Goal: Task Accomplishment & Management: Manage account settings

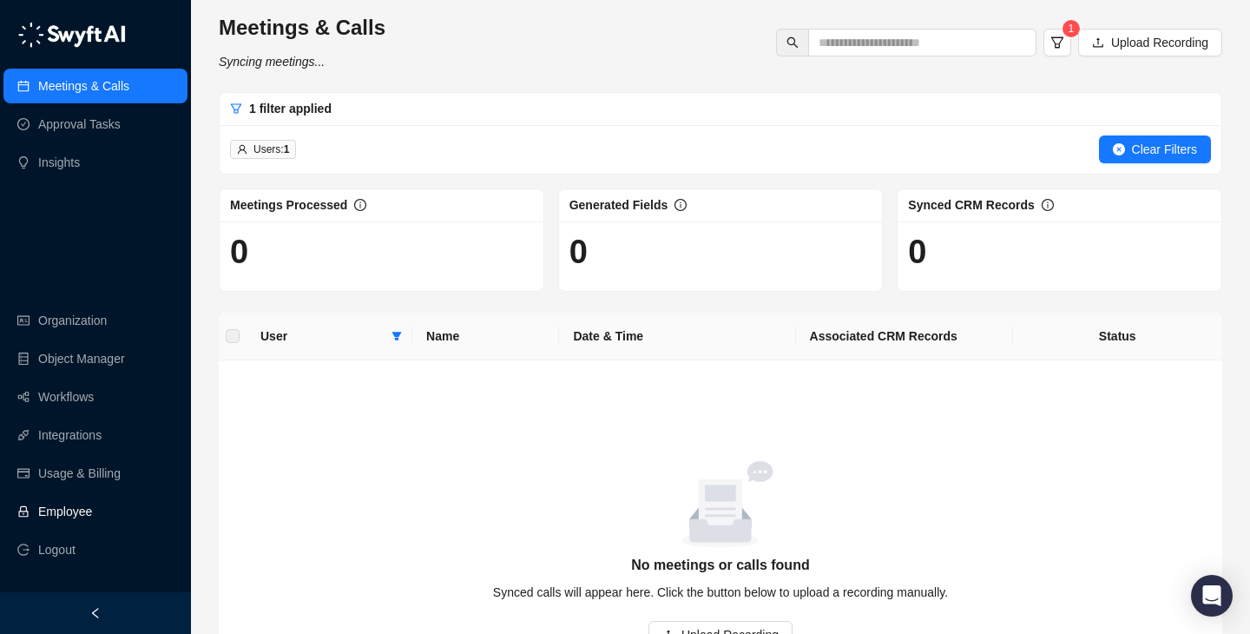
click at [92, 510] on link "Employee" at bounding box center [65, 511] width 54 height 35
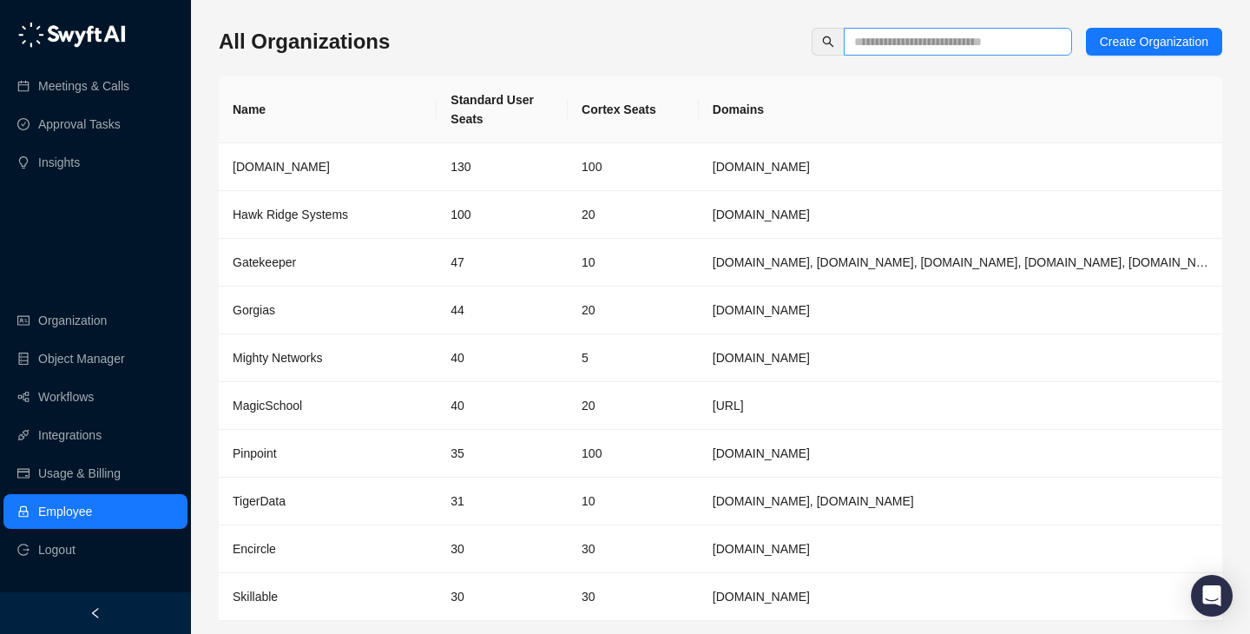
click at [971, 28] on span at bounding box center [958, 42] width 228 height 28
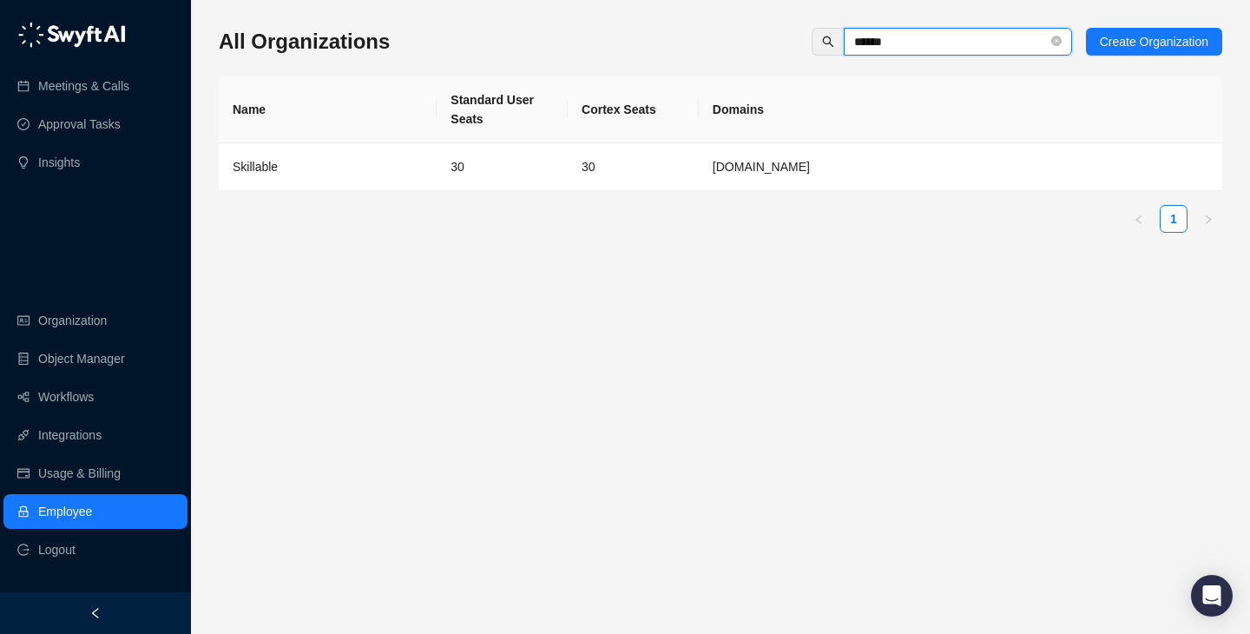
type input "******"
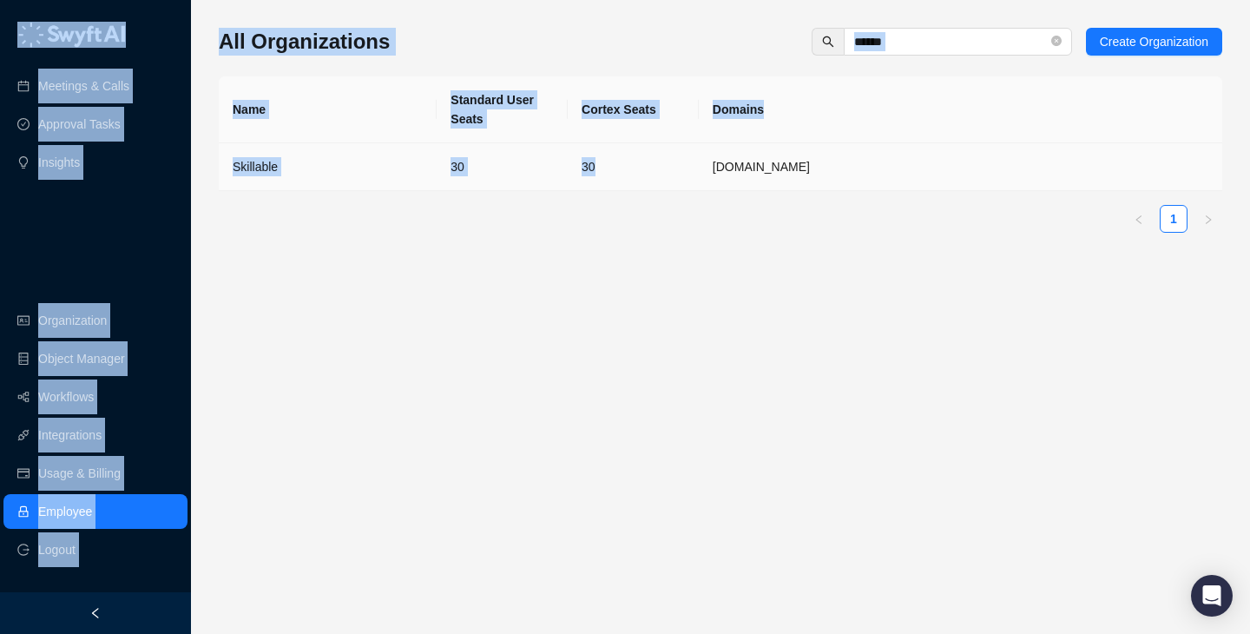
click at [570, 190] on div "Name Standard User Seats Cortex Seats Domains Skillable 30 30 skillable.com 1" at bounding box center [720, 154] width 1003 height 156
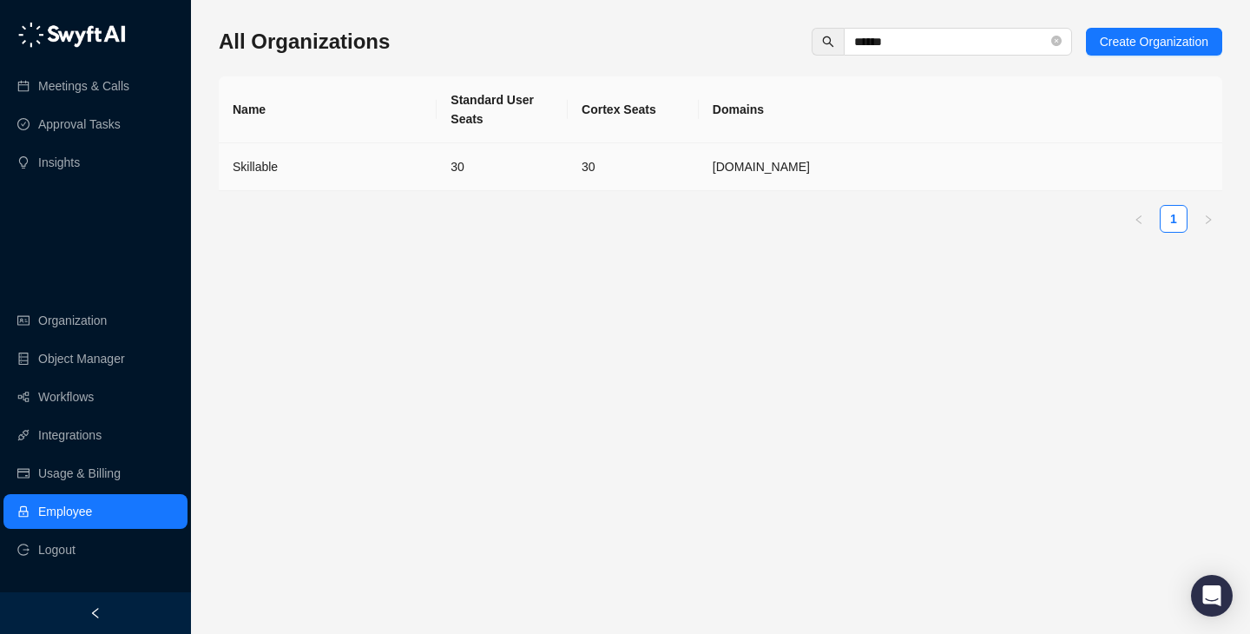
click at [578, 185] on td "30" at bounding box center [633, 167] width 131 height 48
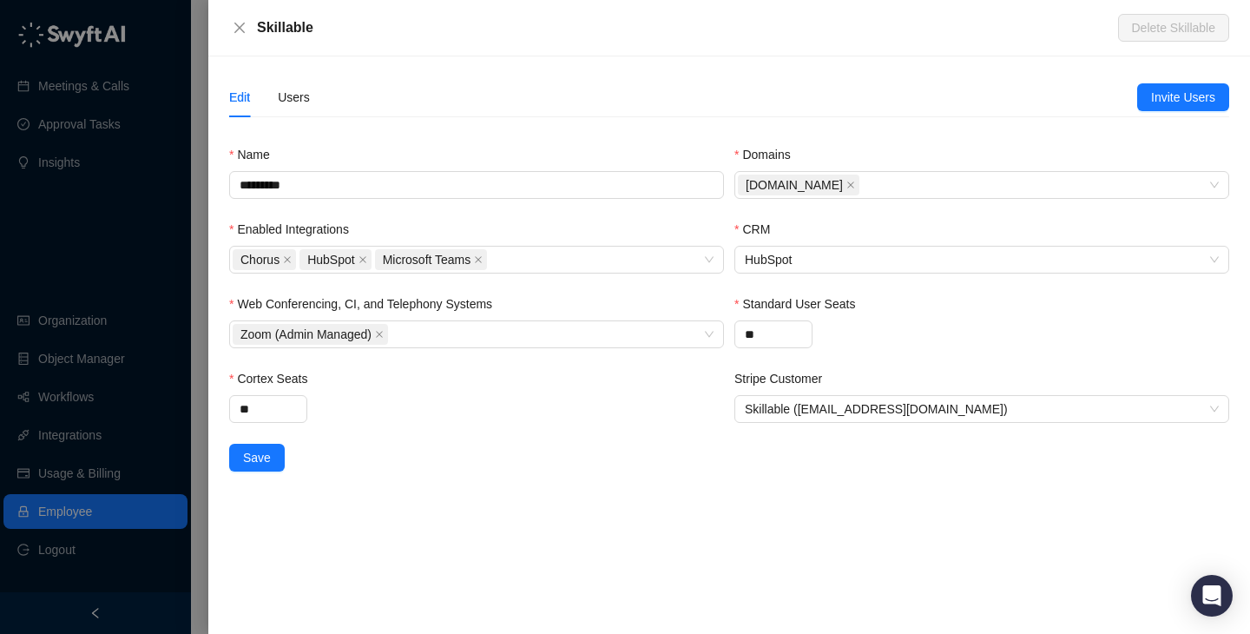
click at [311, 87] on div "Edit Users" at bounding box center [683, 97] width 908 height 40
click at [298, 119] on div "Edit Users Invite Users Name ********* Domains skillable.com Enabled Integratio…" at bounding box center [729, 274] width 1000 height 394
click at [298, 112] on div "Users" at bounding box center [294, 97] width 32 height 40
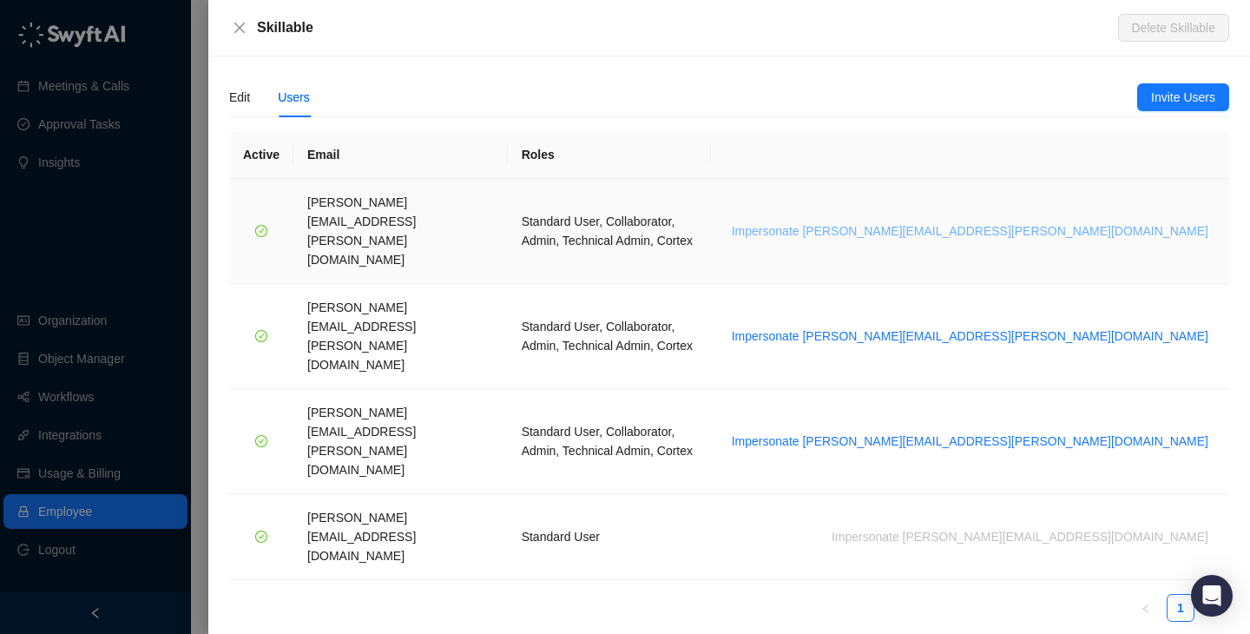
click at [1091, 221] on span "Impersonate brian.olsen@skillable.com" at bounding box center [970, 230] width 476 height 19
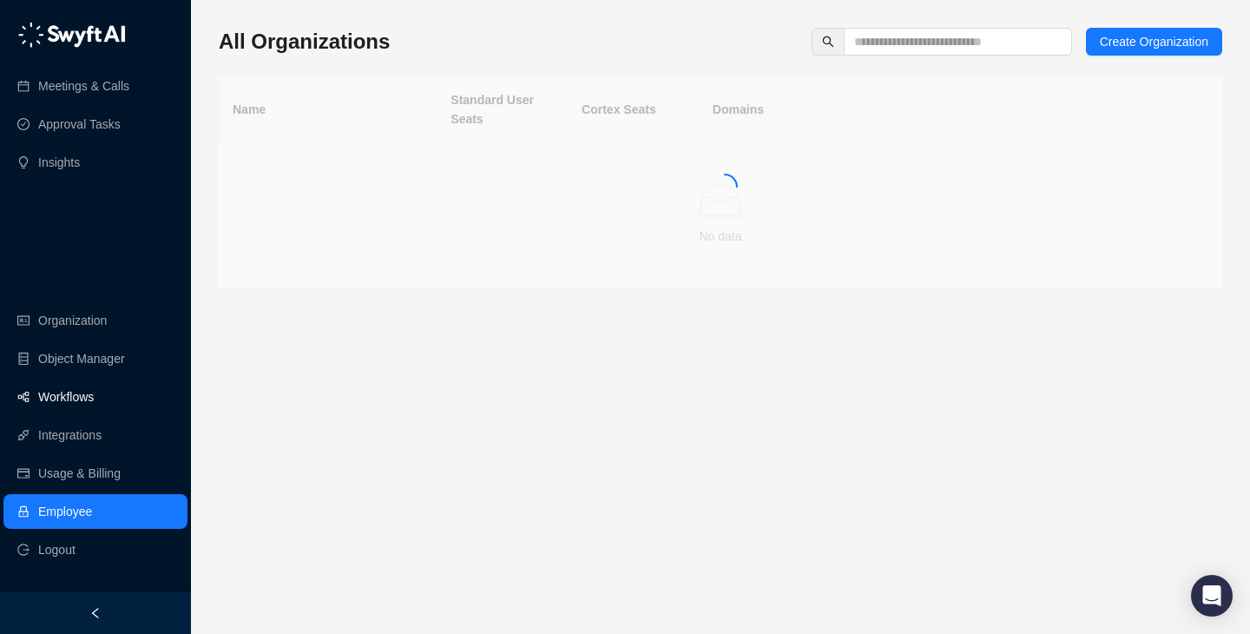
click at [94, 411] on link "Workflows" at bounding box center [66, 396] width 56 height 35
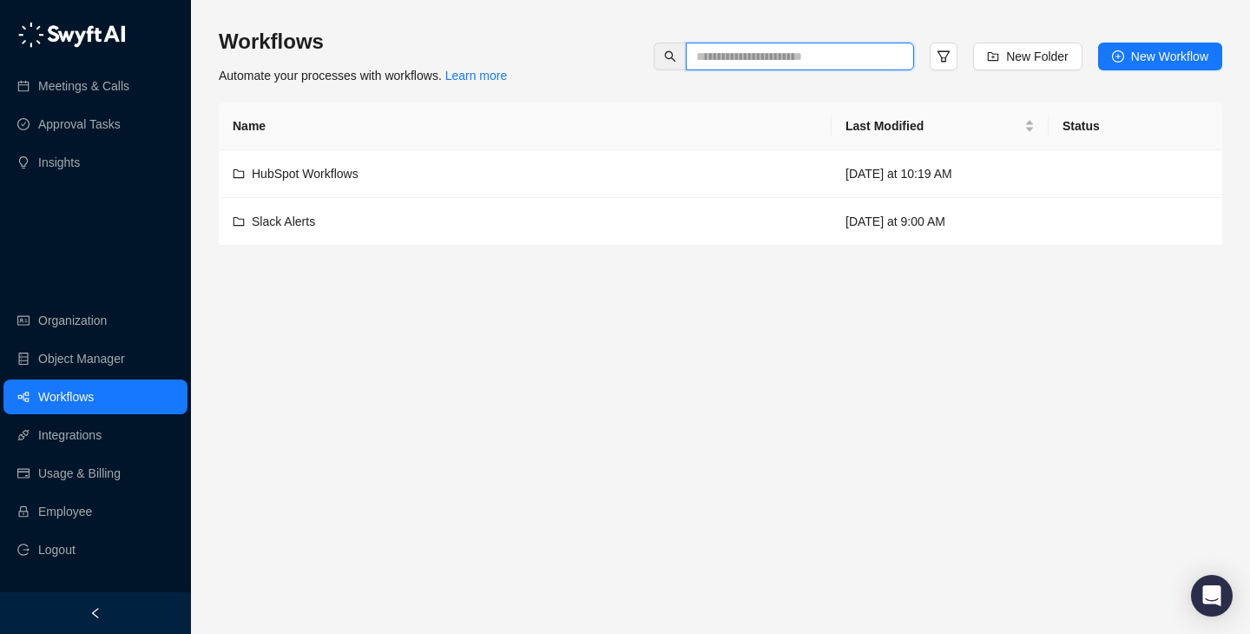
click at [860, 62] on input "text" at bounding box center [793, 56] width 194 height 19
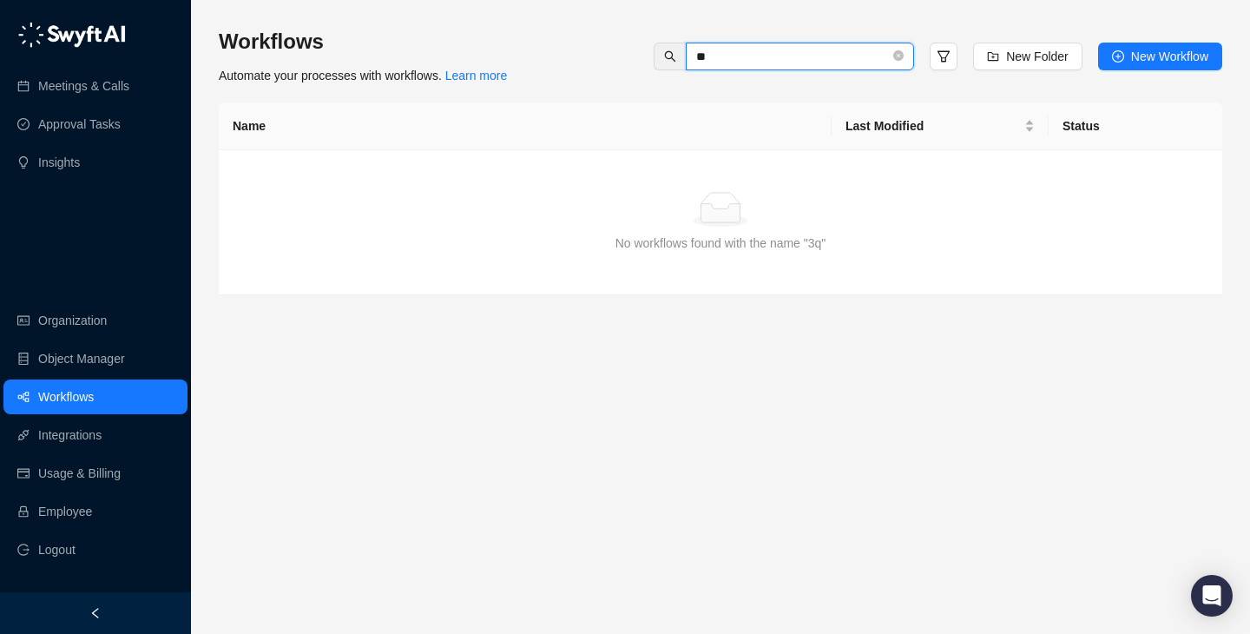
type input "*"
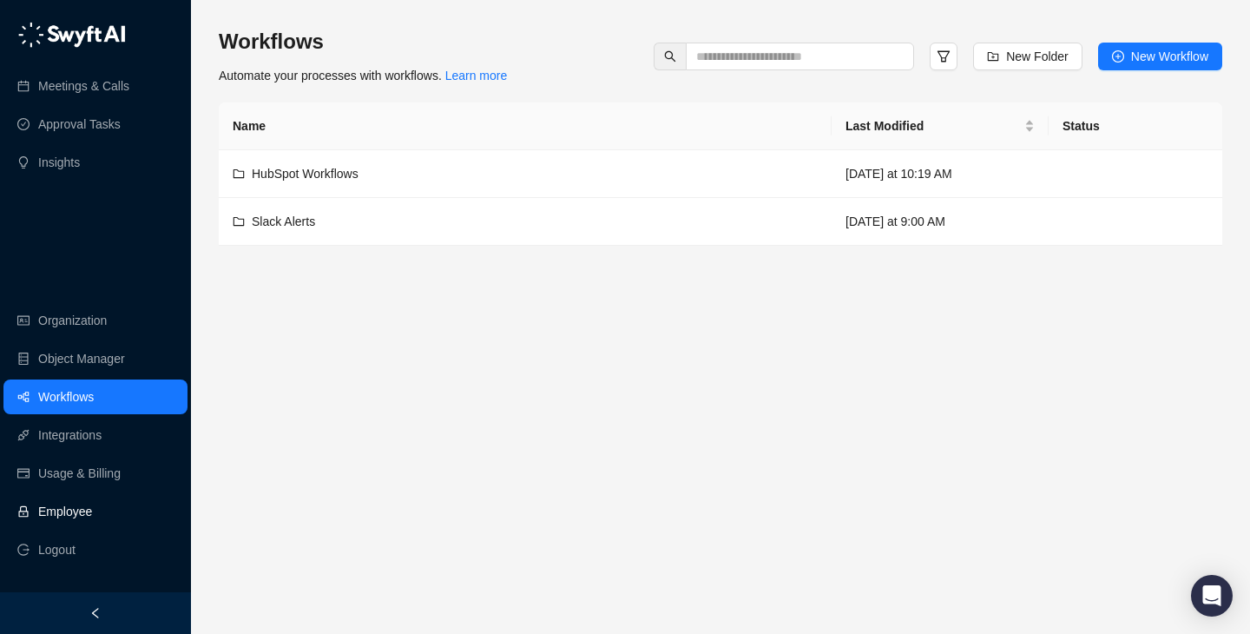
click at [92, 501] on link "Employee" at bounding box center [65, 511] width 54 height 35
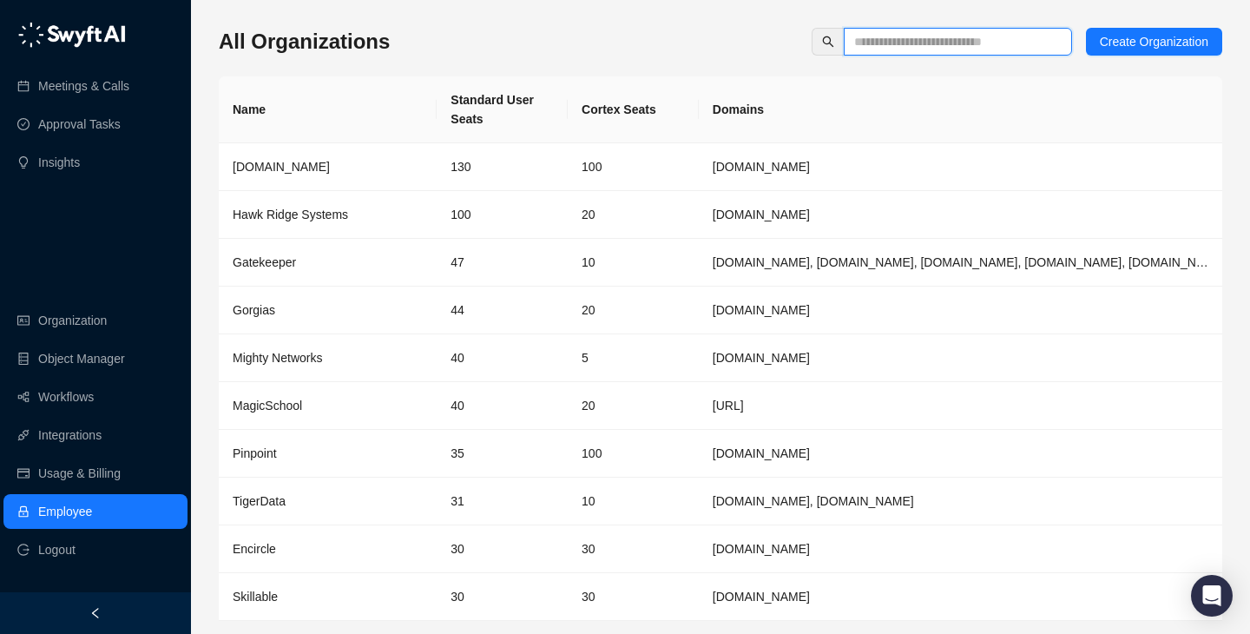
click at [887, 47] on input "text" at bounding box center [951, 41] width 194 height 19
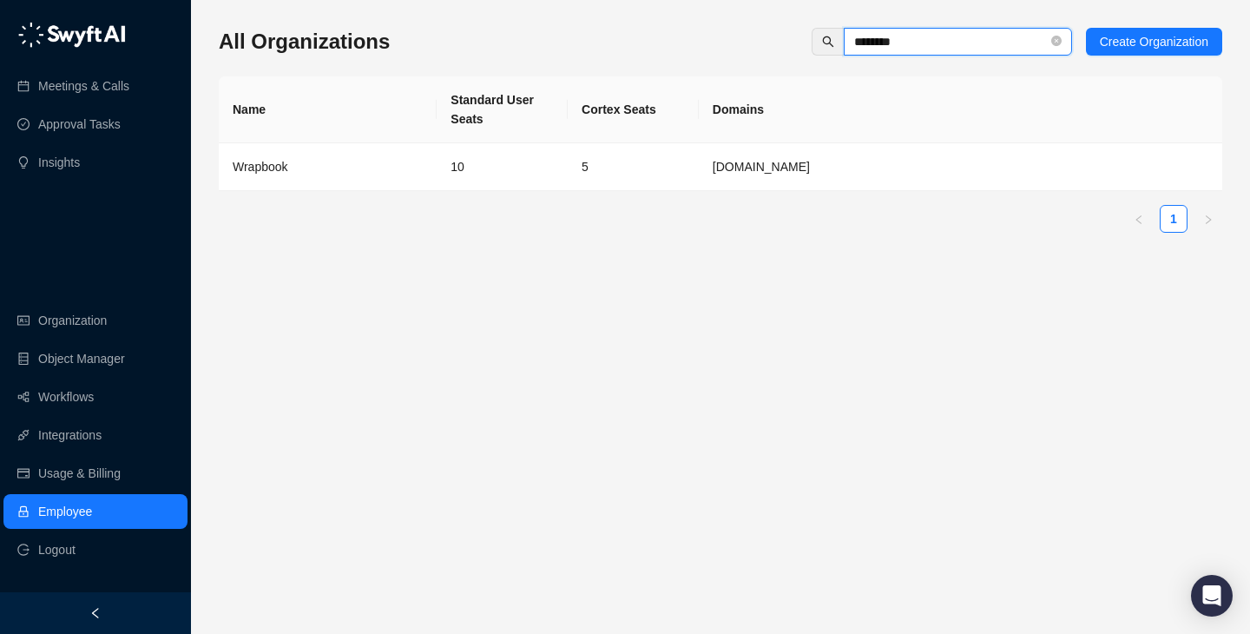
type input "********"
click at [490, 182] on td "10" at bounding box center [502, 167] width 131 height 48
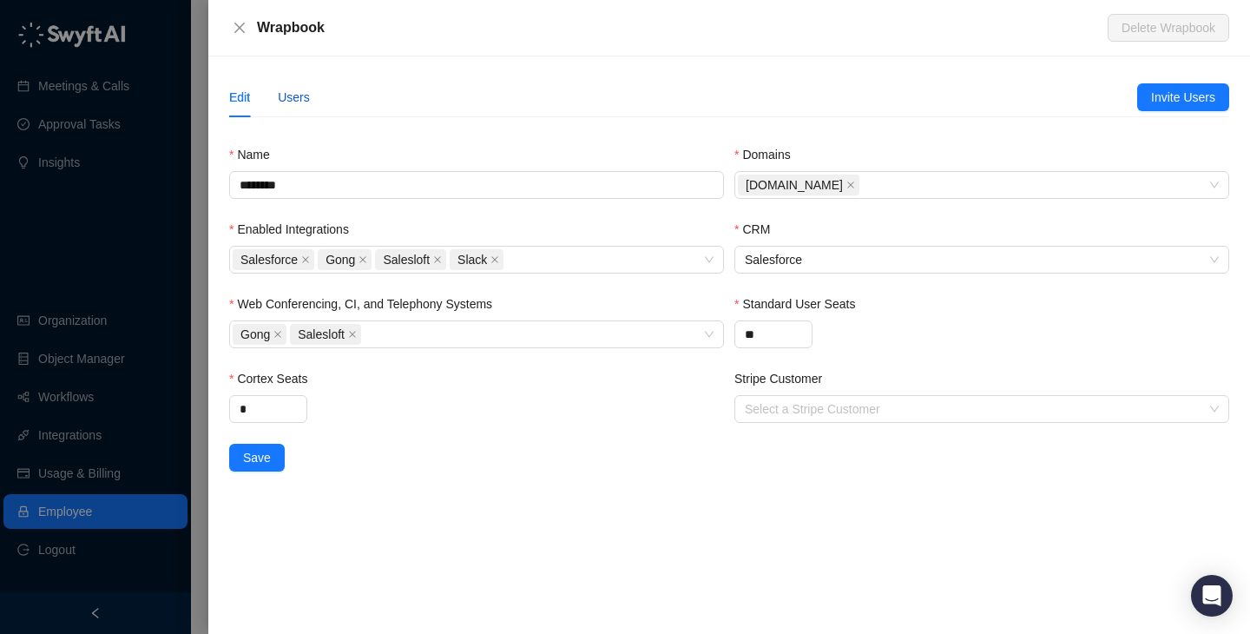
click at [300, 93] on div "Users" at bounding box center [294, 97] width 32 height 19
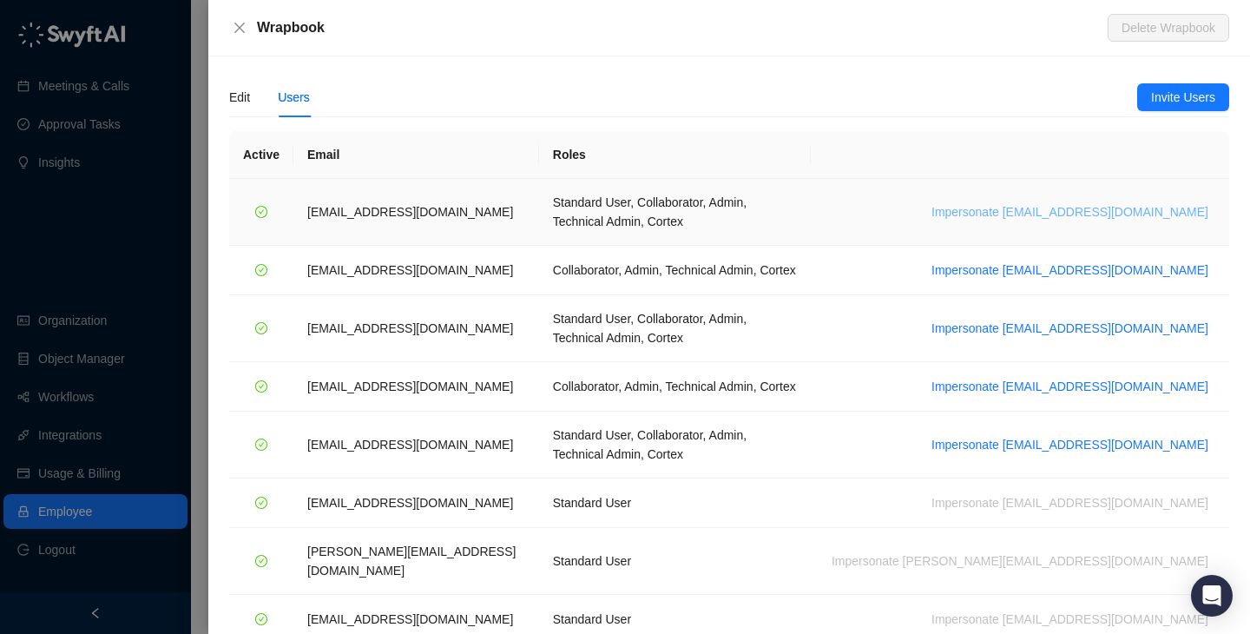
click at [1119, 202] on span "Impersonate jdailey@wrapbook.com" at bounding box center [1069, 211] width 277 height 19
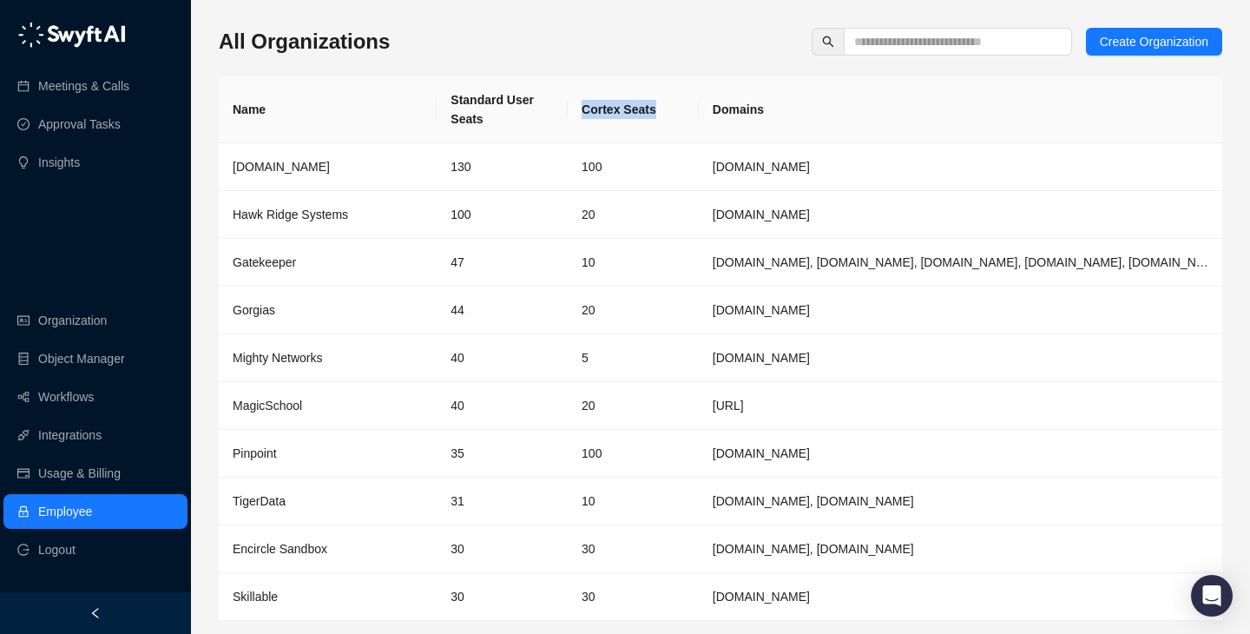
drag, startPoint x: 655, startPoint y: 108, endPoint x: 489, endPoint y: 113, distance: 166.7
click at [489, 113] on tr "Name Standard User Seats Cortex Seats Domains" at bounding box center [720, 109] width 1003 height 67
click at [489, 113] on th "Standard User Seats" at bounding box center [502, 109] width 131 height 67
drag, startPoint x: 489, startPoint y: 113, endPoint x: 448, endPoint y: 74, distance: 56.5
click at [450, 75] on div "All Organizations Create Organization Name Standard User Seats Cortex Seats Dom…" at bounding box center [720, 352] width 1003 height 648
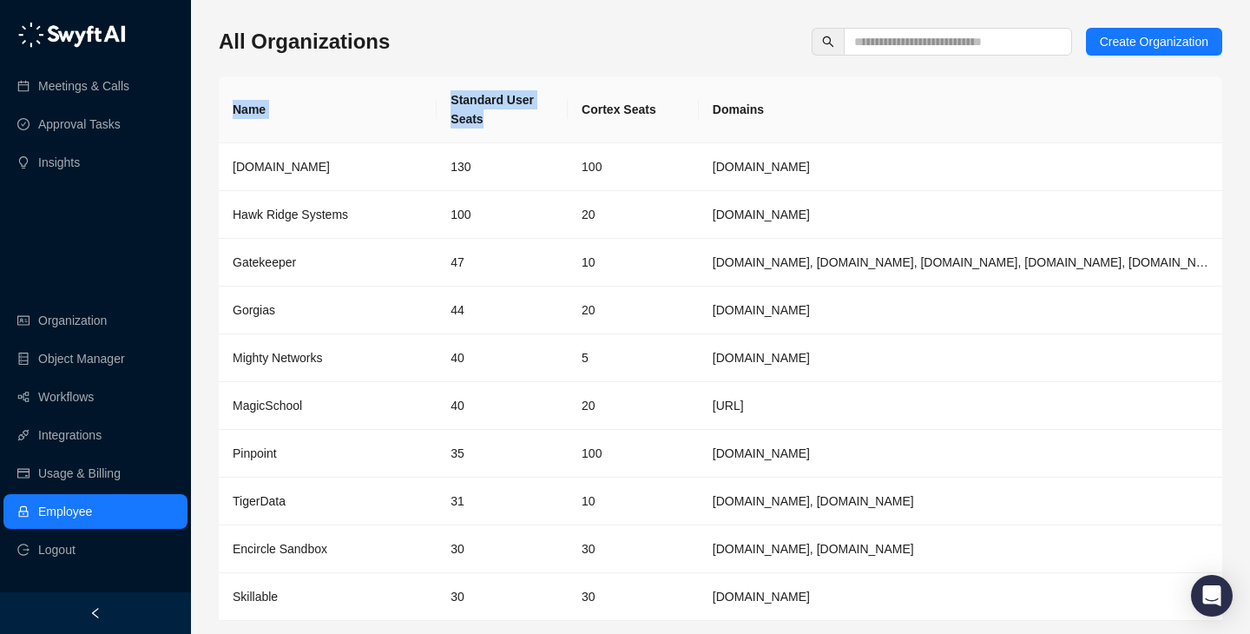
click at [448, 74] on div "All Organizations Create Organization Name Standard User Seats Cortex Seats Dom…" at bounding box center [720, 352] width 1003 height 648
drag, startPoint x: 448, startPoint y: 74, endPoint x: 502, endPoint y: 107, distance: 63.1
click at [502, 107] on div "All Organizations Create Organization Name Standard User Seats Cortex Seats Dom…" at bounding box center [720, 352] width 1003 height 648
click at [502, 107] on th "Standard User Seats" at bounding box center [502, 109] width 131 height 67
drag, startPoint x: 502, startPoint y: 107, endPoint x: 462, endPoint y: 81, distance: 47.7
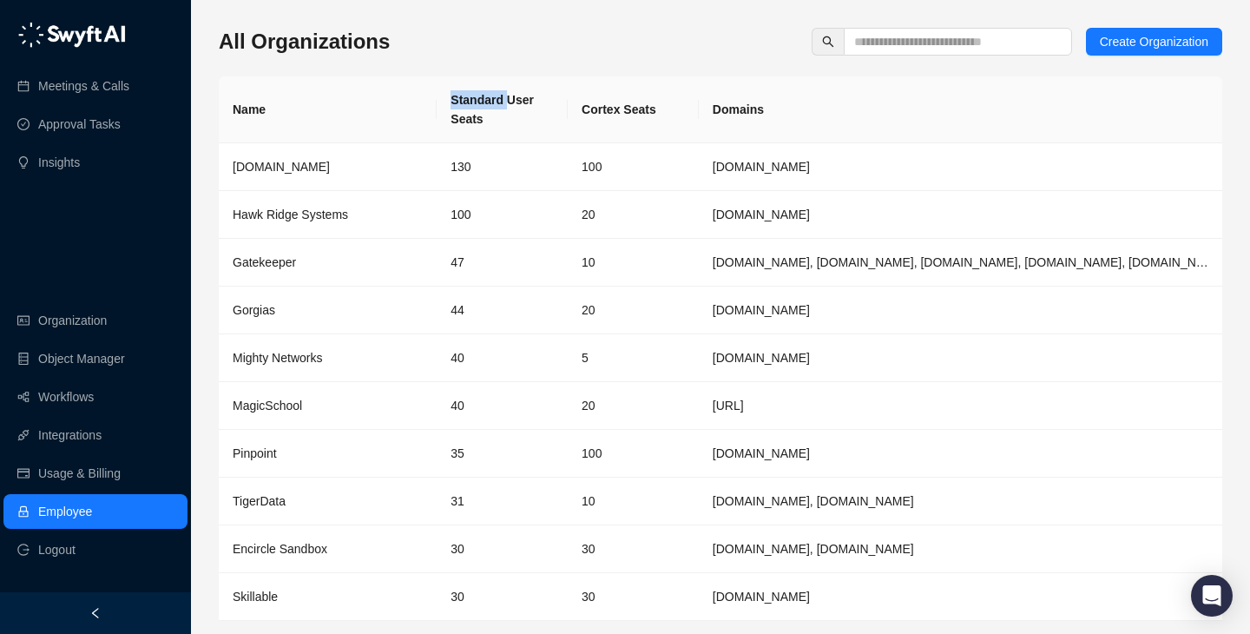
click at [462, 81] on th "Standard User Seats" at bounding box center [502, 109] width 131 height 67
drag, startPoint x: 462, startPoint y: 81, endPoint x: 510, endPoint y: 141, distance: 77.8
click at [510, 141] on th "Standard User Seats" at bounding box center [502, 109] width 131 height 67
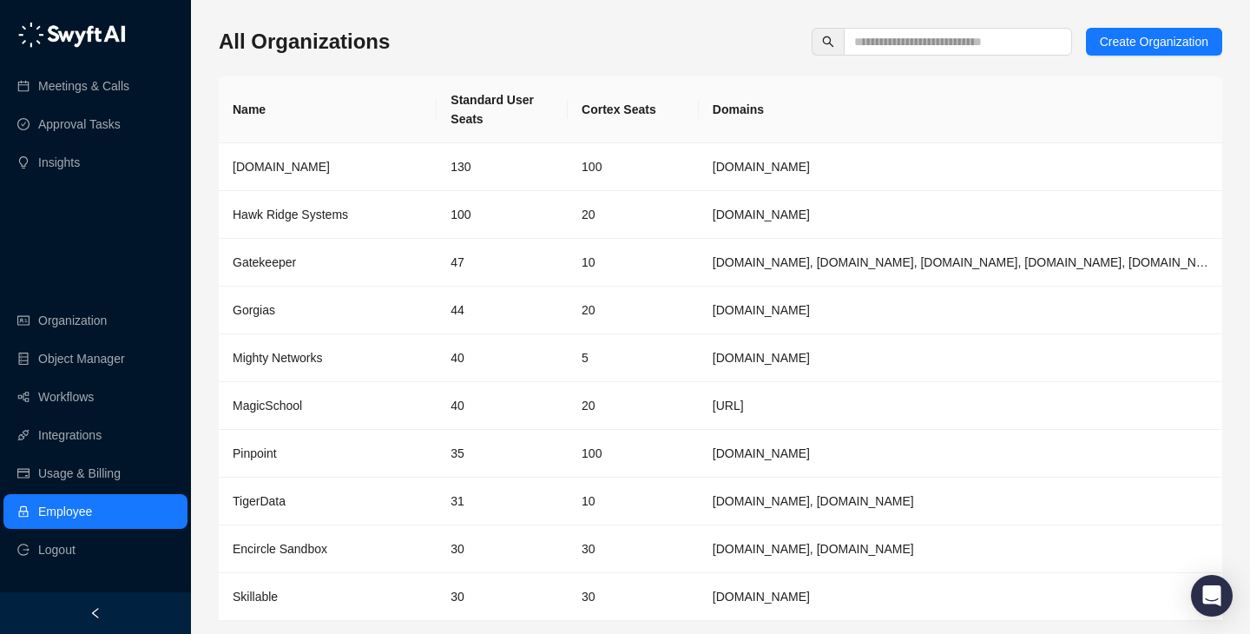
drag, startPoint x: 510, startPoint y: 141, endPoint x: 501, endPoint y: 89, distance: 52.9
click at [501, 89] on th "Standard User Seats" at bounding box center [502, 109] width 131 height 67
drag, startPoint x: 501, startPoint y: 89, endPoint x: 513, endPoint y: 133, distance: 45.1
click at [513, 133] on th "Standard User Seats" at bounding box center [502, 109] width 131 height 67
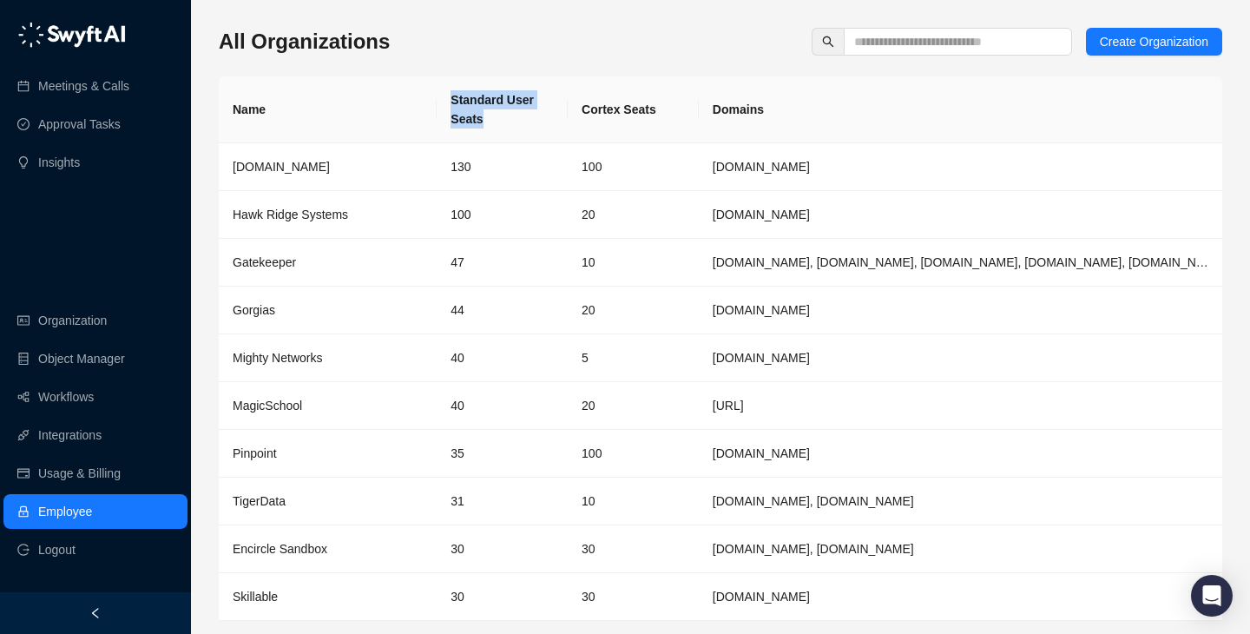
click at [513, 133] on th "Standard User Seats" at bounding box center [502, 109] width 131 height 67
drag, startPoint x: 513, startPoint y: 133, endPoint x: 492, endPoint y: 104, distance: 35.4
click at [492, 104] on th "Standard User Seats" at bounding box center [502, 109] width 131 height 67
click at [489, 104] on th "Standard User Seats" at bounding box center [502, 109] width 131 height 67
drag, startPoint x: 628, startPoint y: 121, endPoint x: 440, endPoint y: 78, distance: 193.3
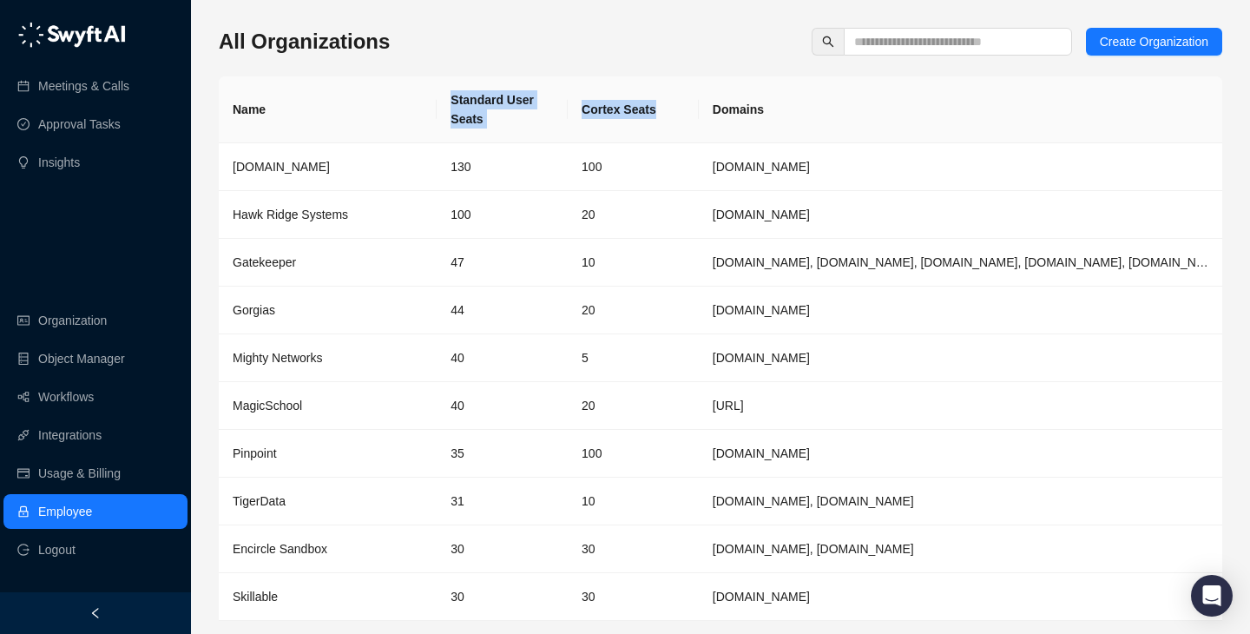
click at [440, 78] on tr "Name Standard User Seats Cortex Seats Domains" at bounding box center [720, 109] width 1003 height 67
click at [440, 78] on th "Standard User Seats" at bounding box center [502, 109] width 131 height 67
drag, startPoint x: 440, startPoint y: 78, endPoint x: 698, endPoint y: 109, distance: 259.6
click at [699, 109] on tr "Name Standard User Seats Cortex Seats Domains" at bounding box center [720, 109] width 1003 height 67
click at [698, 109] on th "Cortex Seats" at bounding box center [633, 109] width 131 height 67
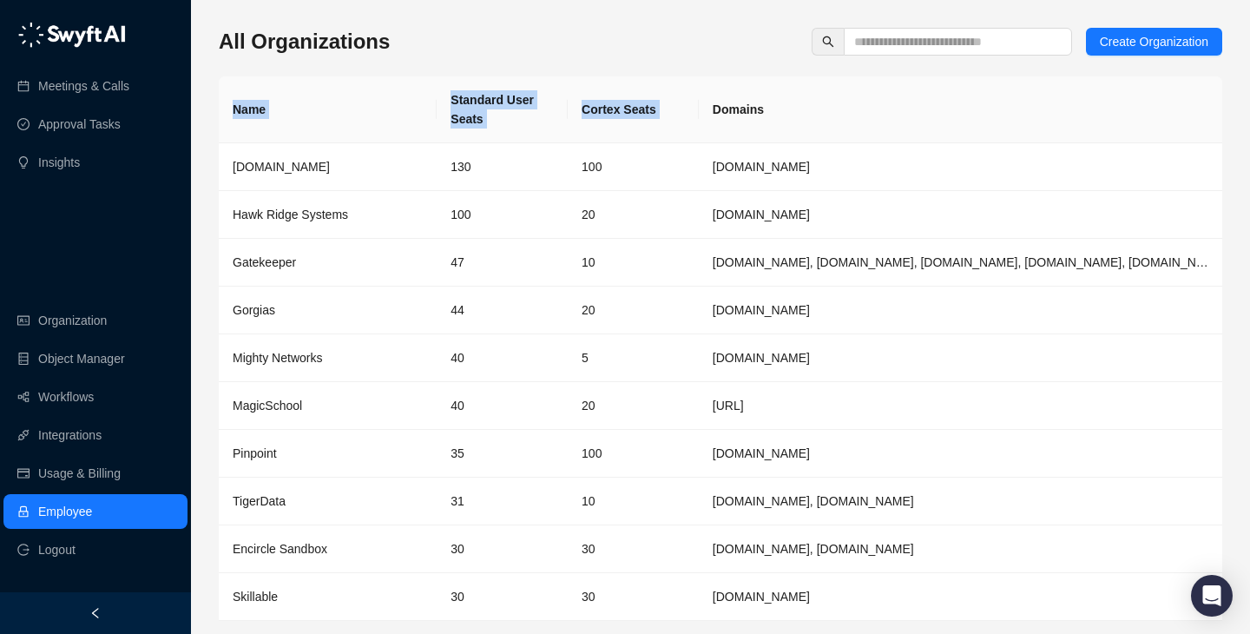
drag, startPoint x: 974, startPoint y: 94, endPoint x: 632, endPoint y: 49, distance: 344.8
click at [630, 50] on div "All Organizations Create Organization Name Standard User Seats Cortex Seats Dom…" at bounding box center [720, 352] width 1003 height 648
click at [632, 49] on div "All Organizations Create Organization" at bounding box center [720, 42] width 1003 height 28
click at [655, 46] on div "All Organizations Create Organization" at bounding box center [720, 42] width 1003 height 28
